Goal: Information Seeking & Learning: Learn about a topic

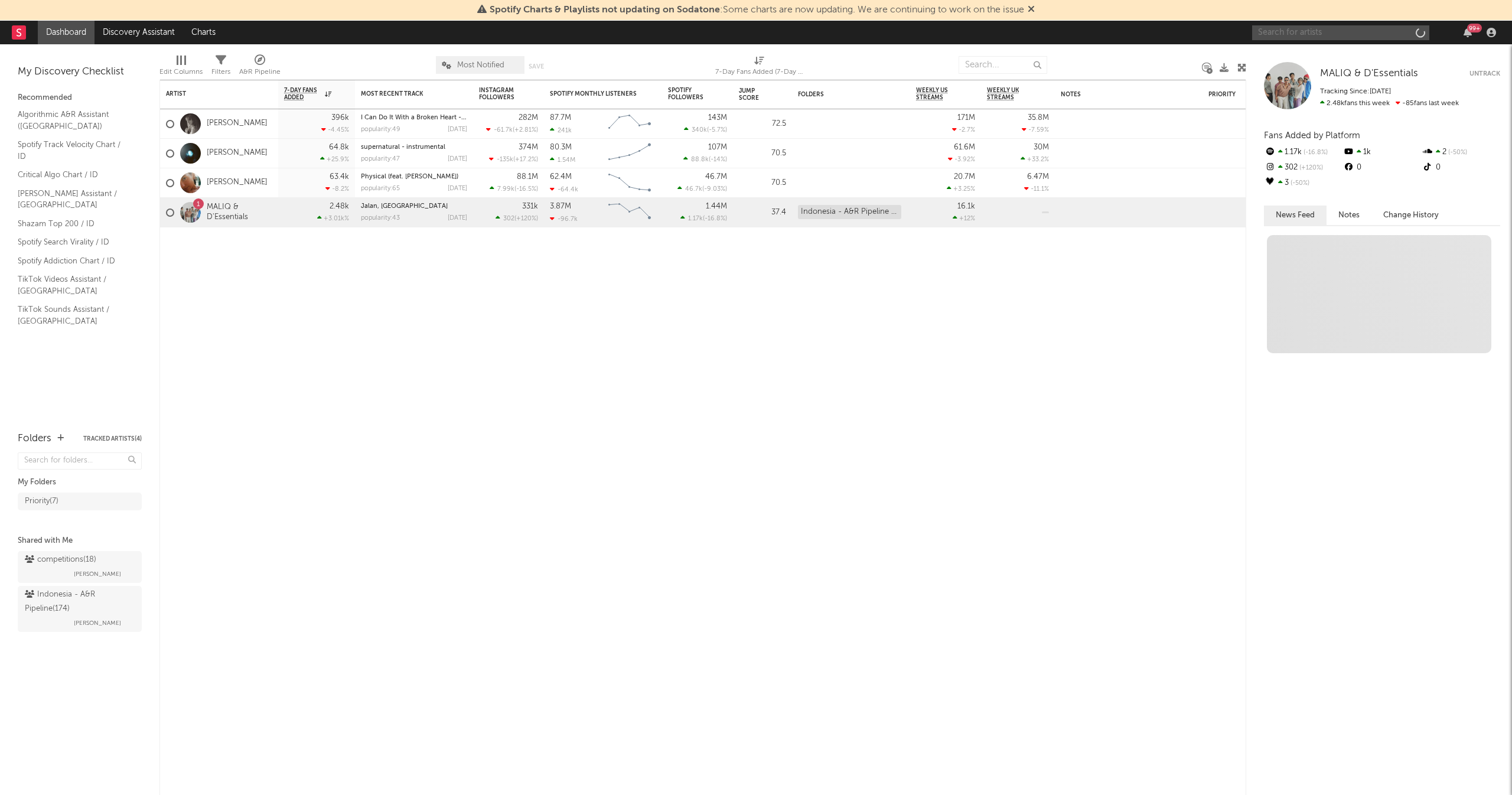
click at [1307, 26] on input "text" at bounding box center [1341, 33] width 177 height 15
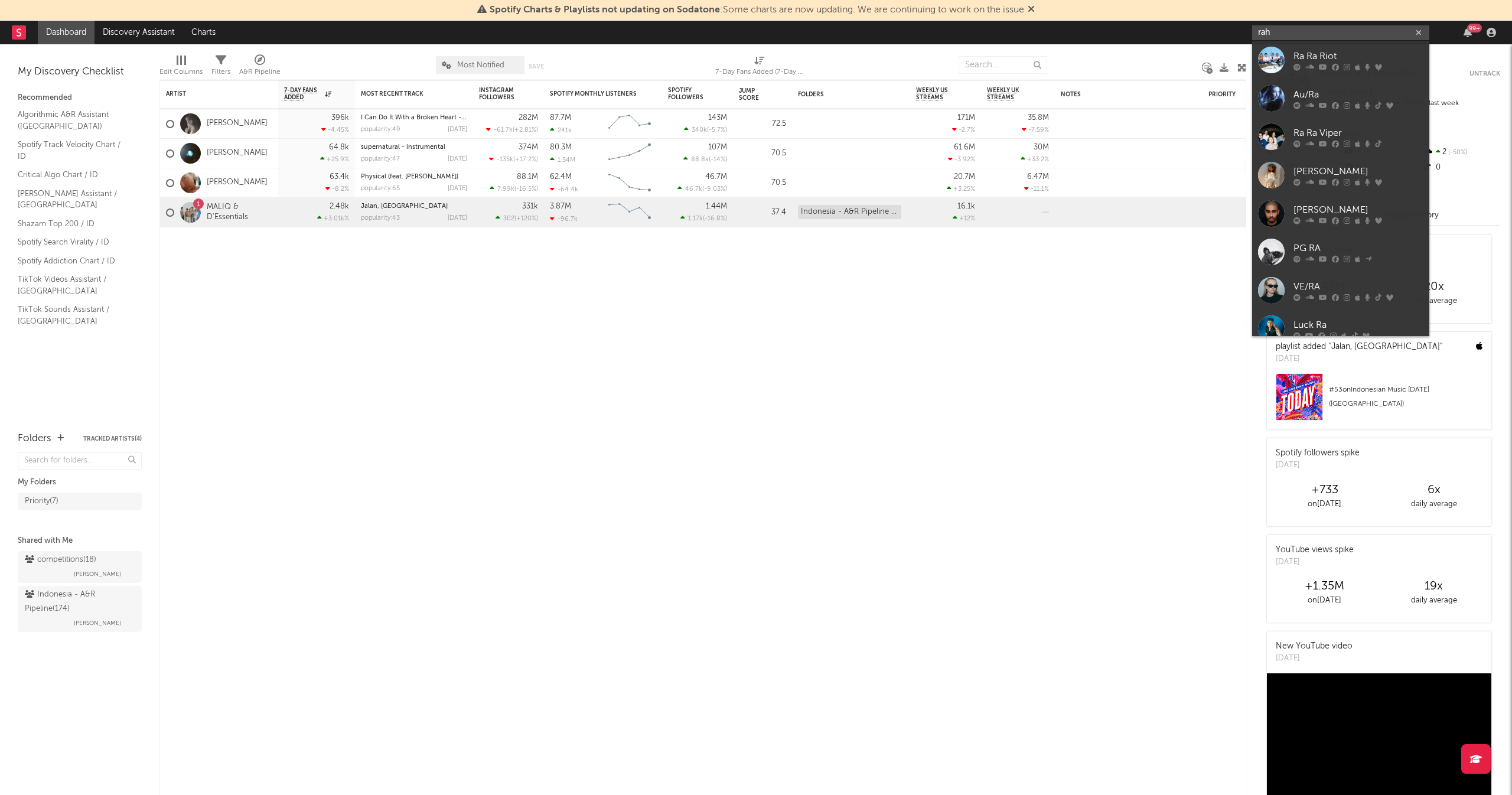
click at [1307, 26] on input "rah" at bounding box center [1341, 33] width 177 height 15
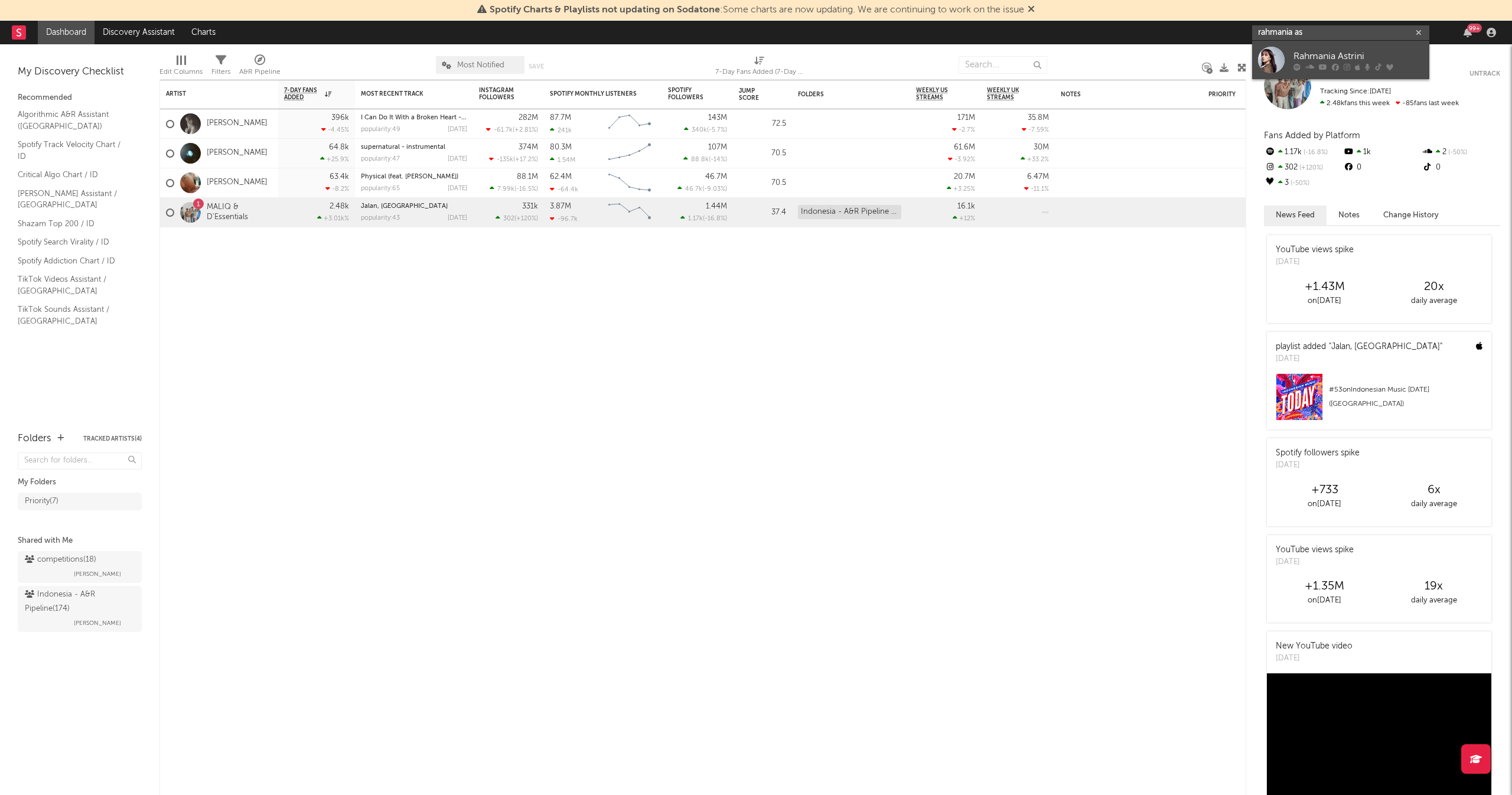
type input "rahmania as"
click at [1320, 62] on div "Rahmania Astrini" at bounding box center [1358, 56] width 130 height 14
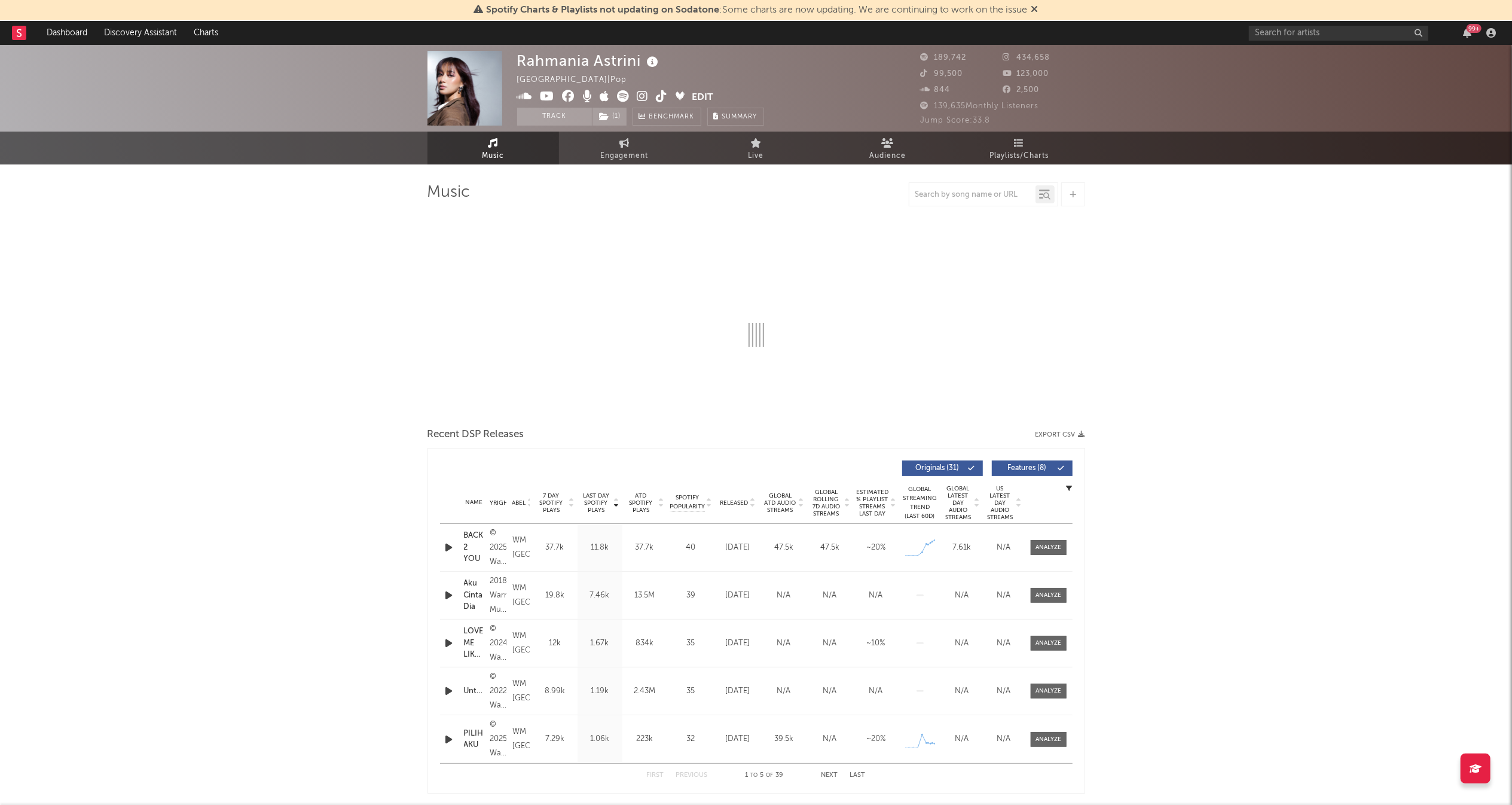
select select "6m"
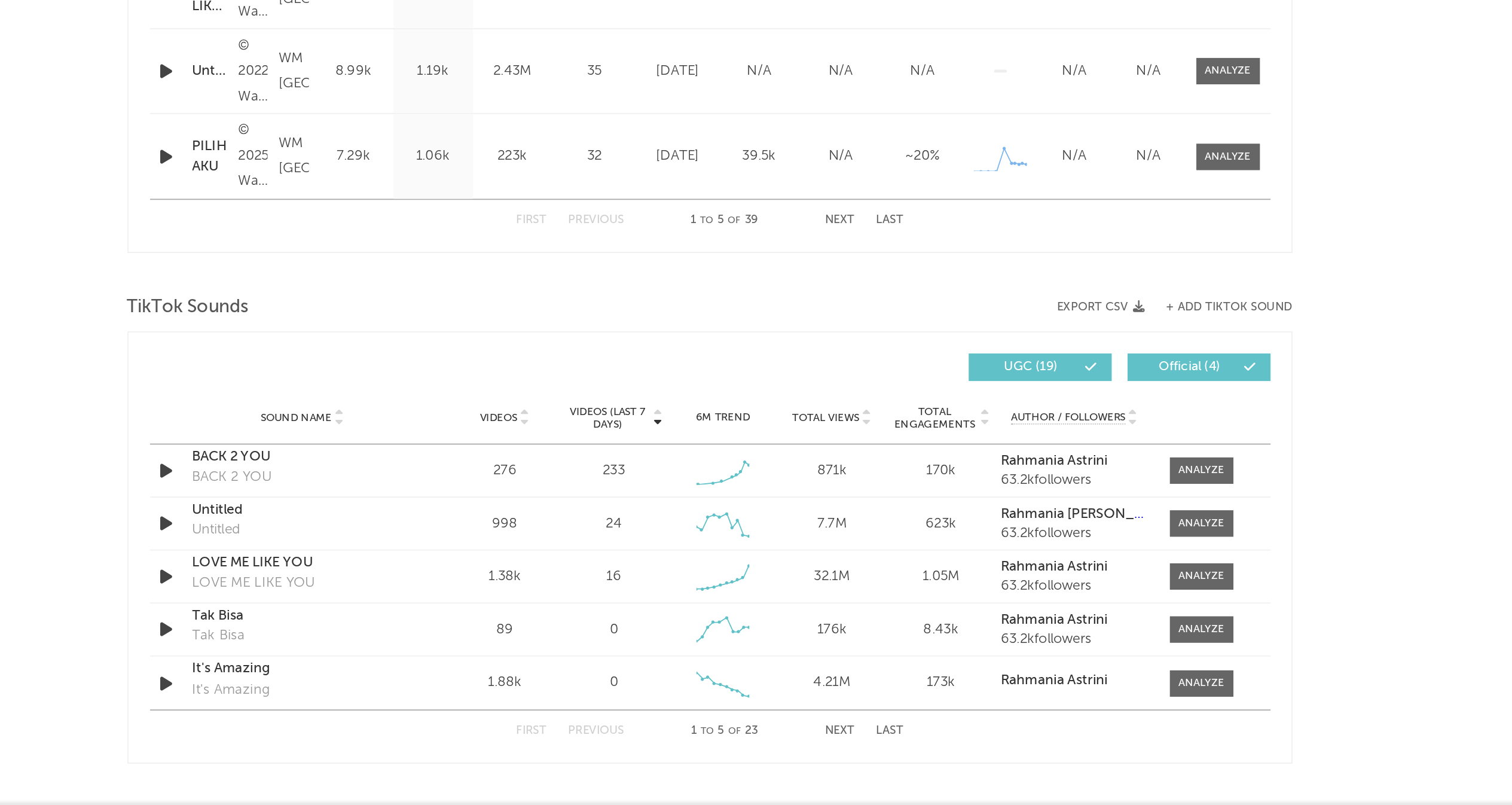
scroll to position [409, 0]
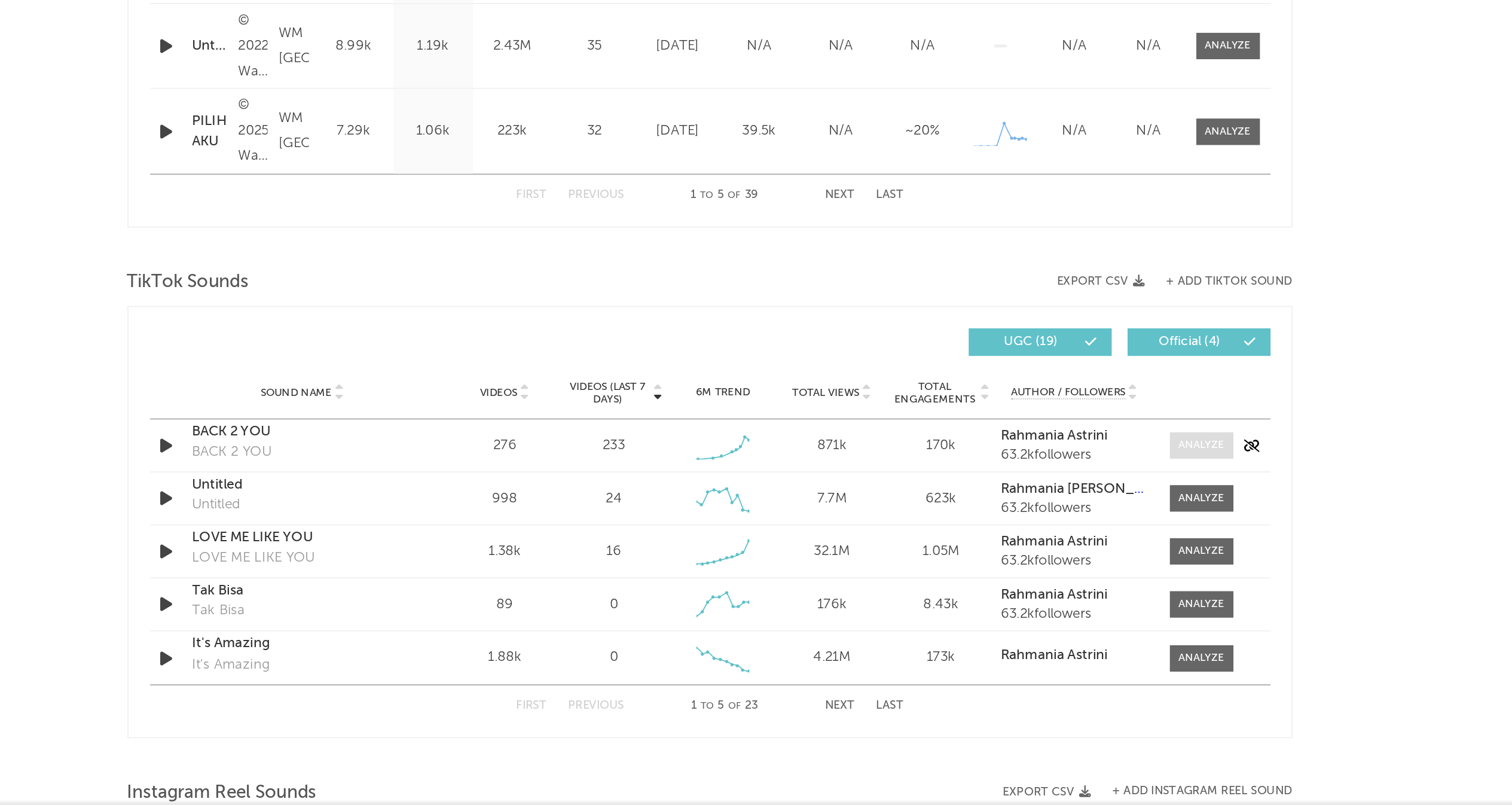
click at [1041, 606] on div at bounding box center [1033, 602] width 26 height 9
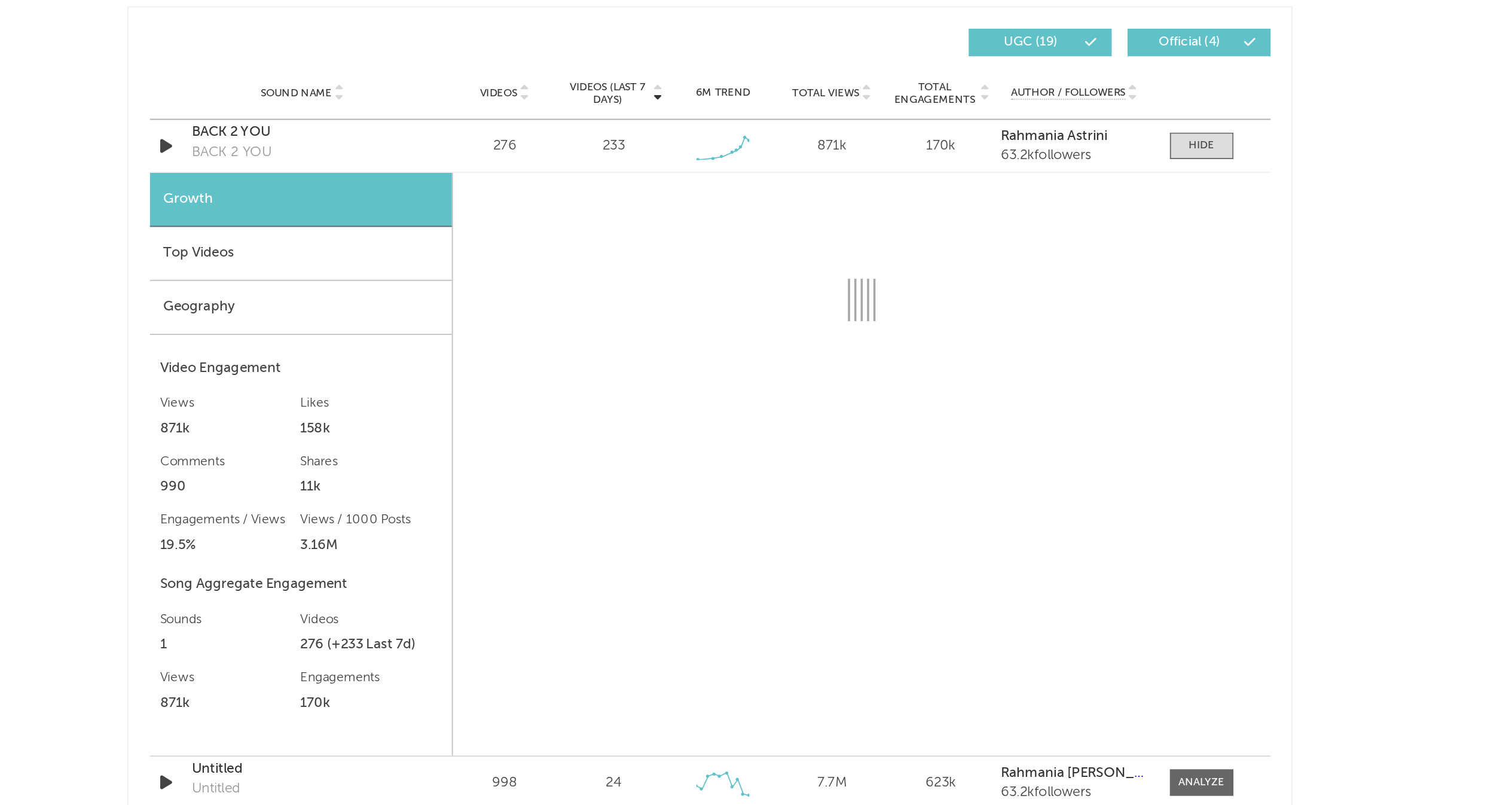
select select "1w"
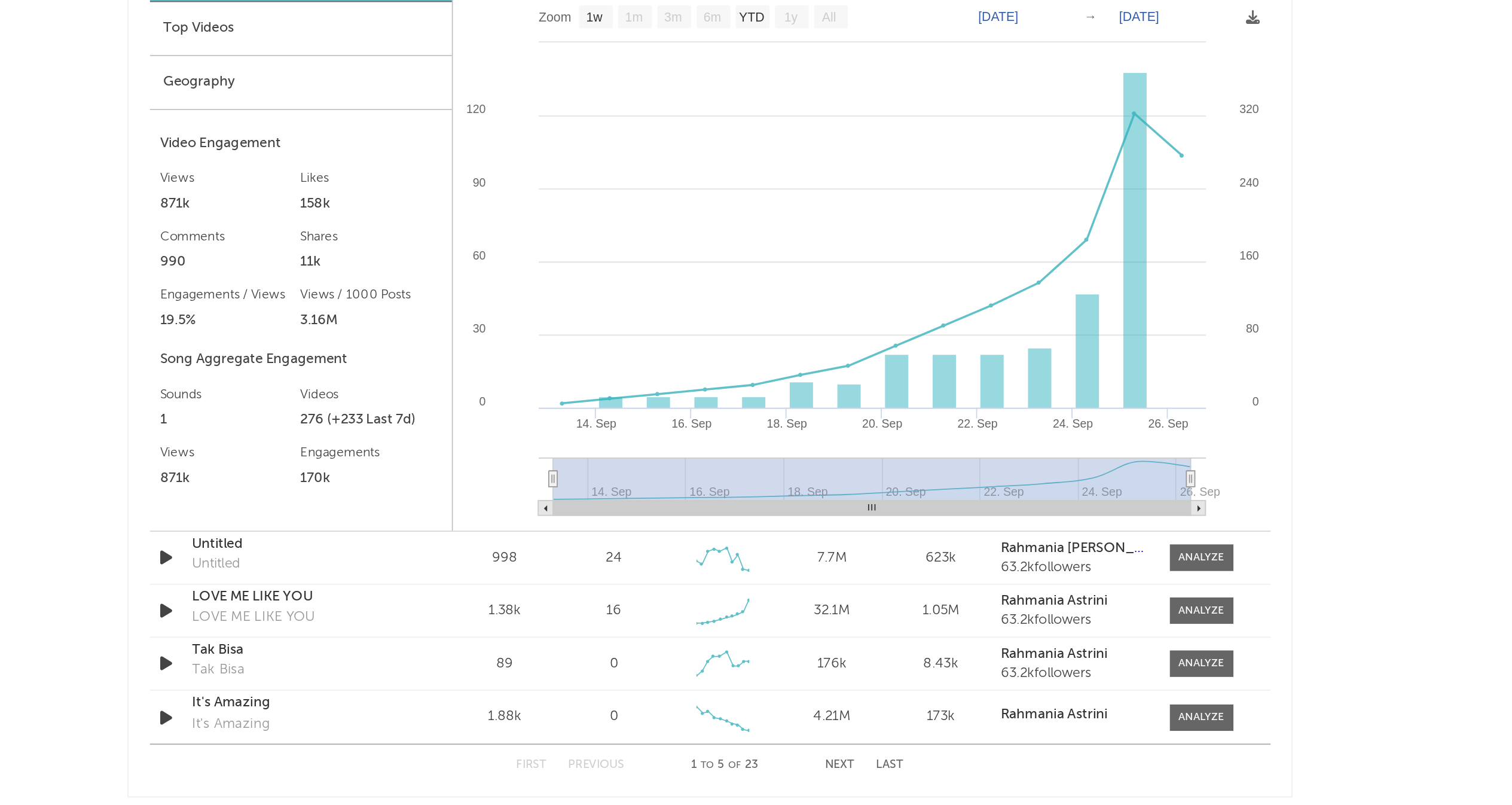
scroll to position [739, 0]
